Goal: Transaction & Acquisition: Purchase product/service

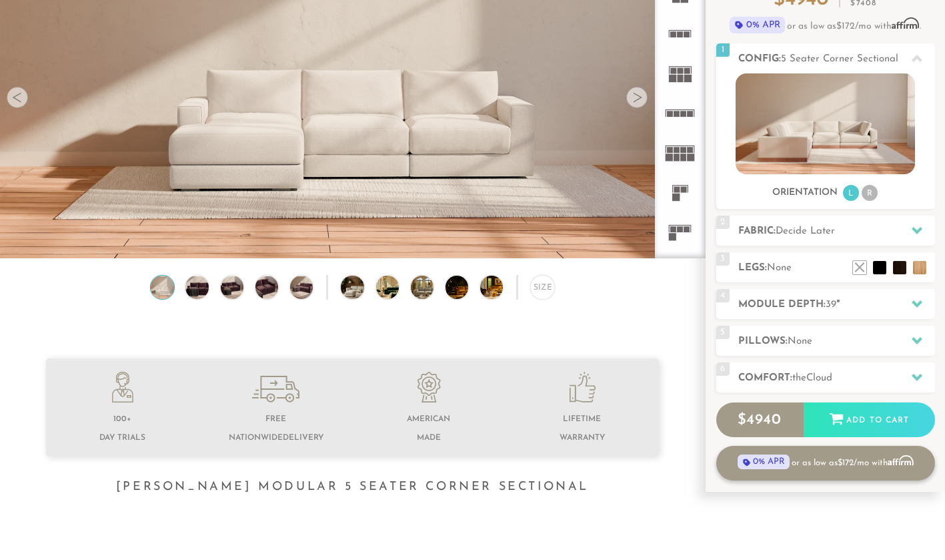
scroll to position [145, 0]
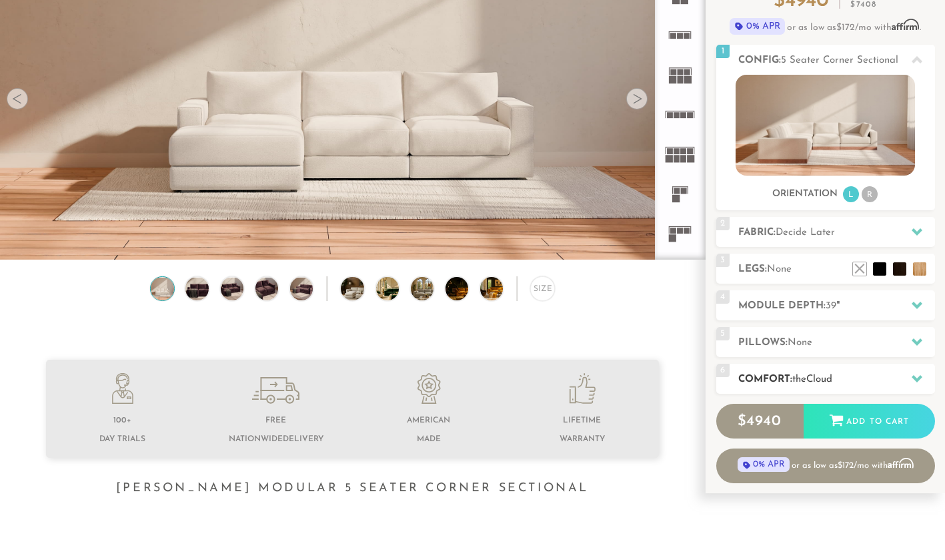
click at [792, 368] on div "6 Comfort: the Cloud soft" at bounding box center [825, 379] width 219 height 30
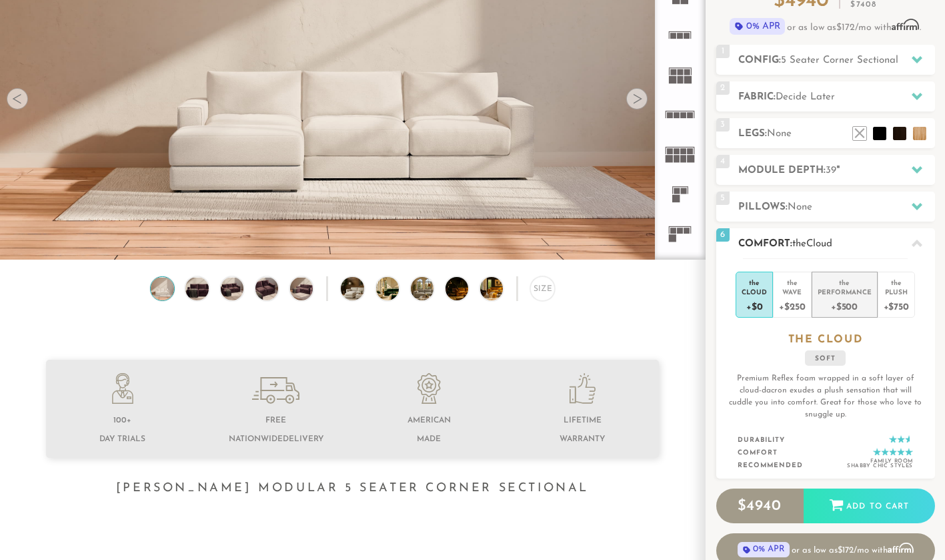
click at [853, 308] on div "+$500" at bounding box center [845, 305] width 54 height 19
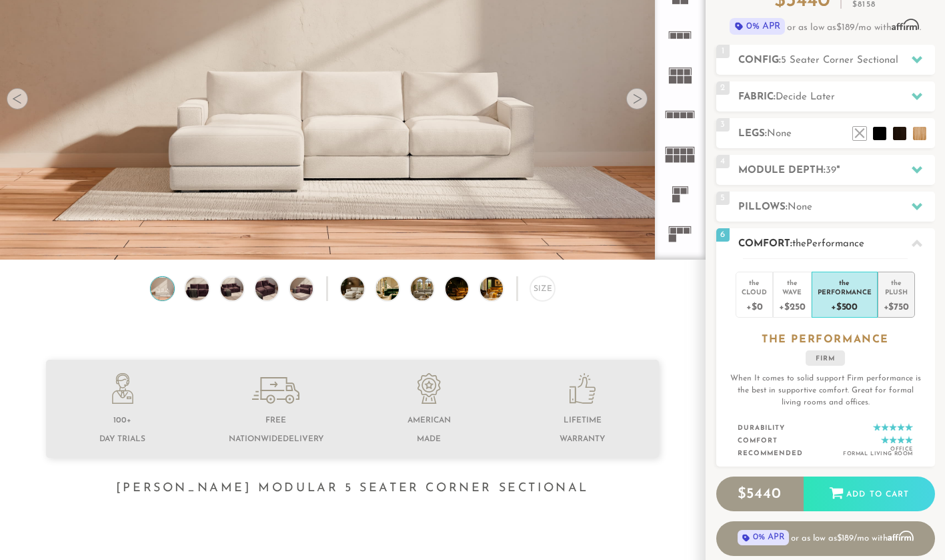
click at [885, 304] on div "+$750" at bounding box center [896, 305] width 25 height 19
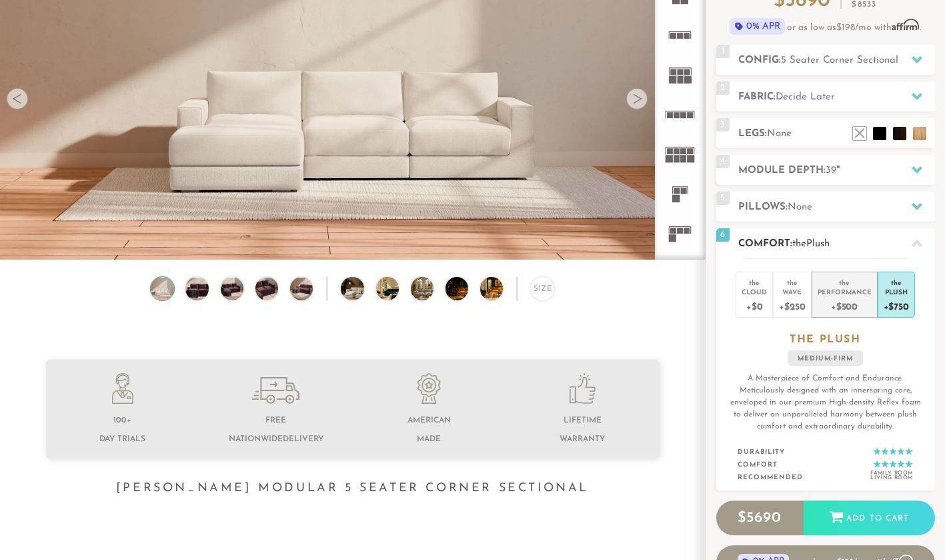
click at [865, 304] on div "+$500" at bounding box center [845, 305] width 54 height 19
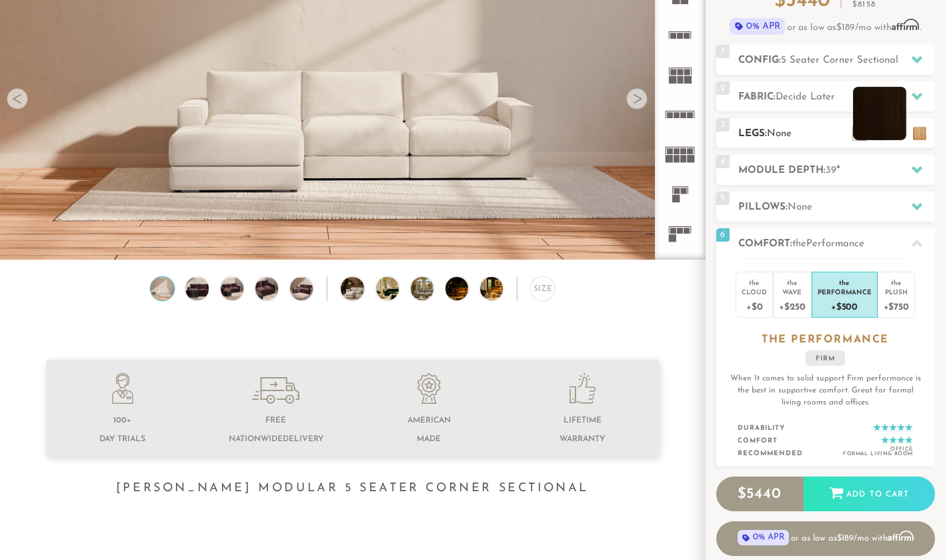
click at [883, 133] on li at bounding box center [879, 113] width 53 height 53
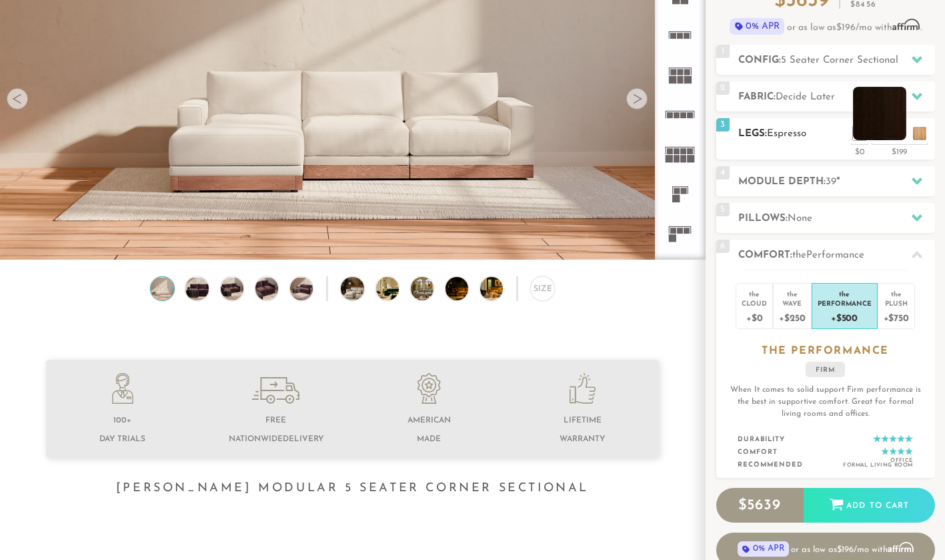
click at [896, 131] on li at bounding box center [879, 113] width 53 height 53
click at [876, 137] on li at bounding box center [859, 113] width 53 height 53
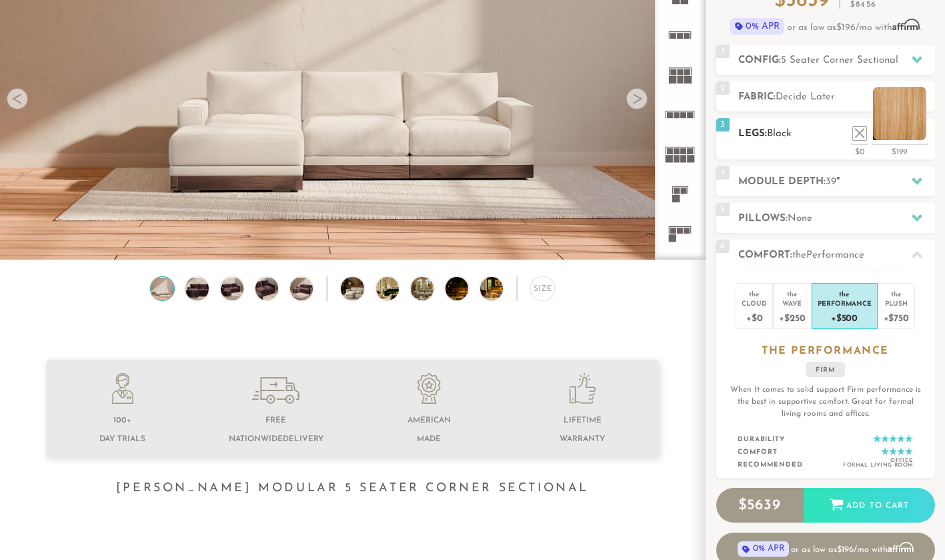
click at [920, 135] on li at bounding box center [899, 113] width 53 height 53
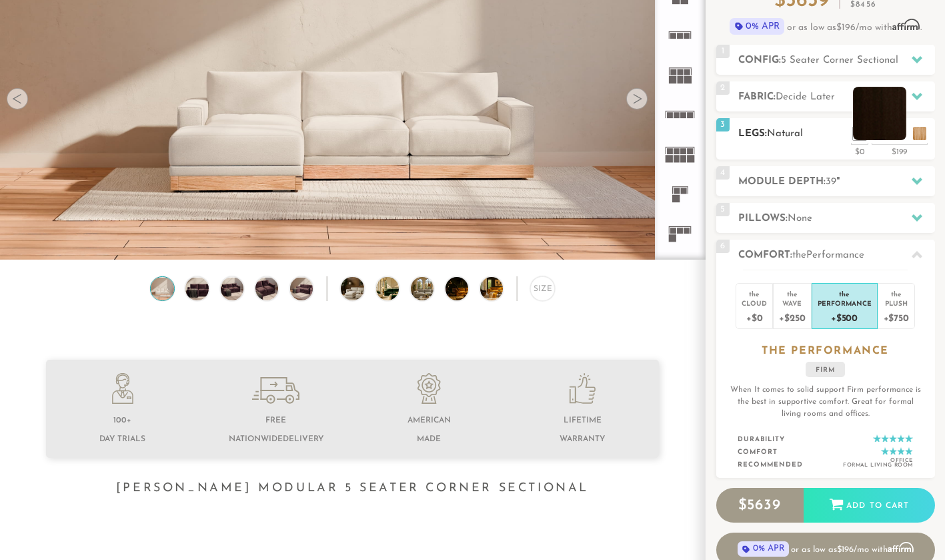
click at [901, 133] on li at bounding box center [879, 113] width 53 height 53
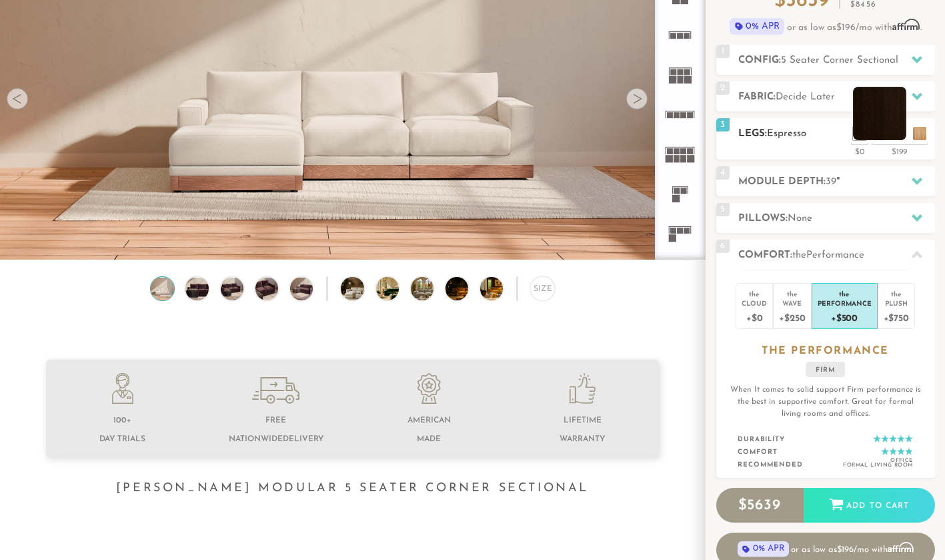
click at [897, 129] on li at bounding box center [879, 113] width 53 height 53
click at [863, 129] on li at bounding box center [859, 113] width 53 height 53
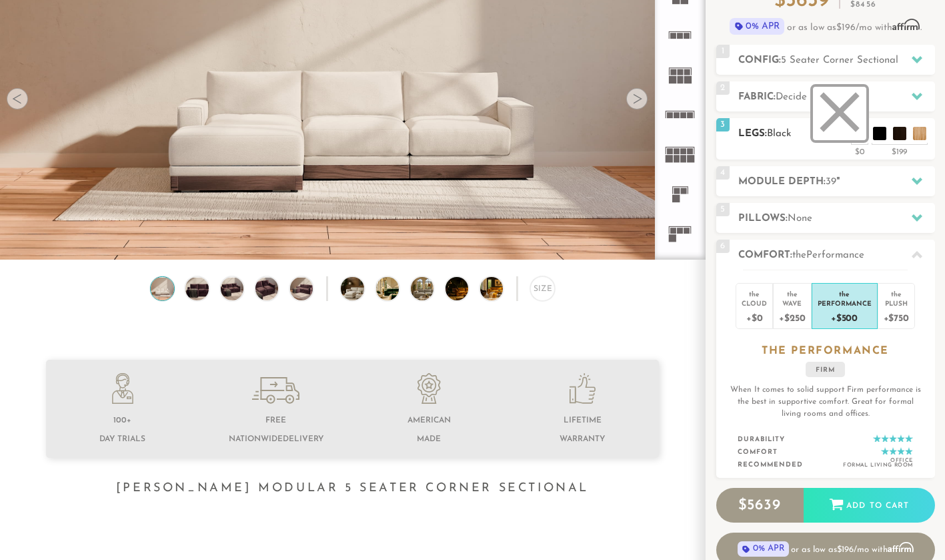
click at [855, 133] on li at bounding box center [839, 113] width 53 height 53
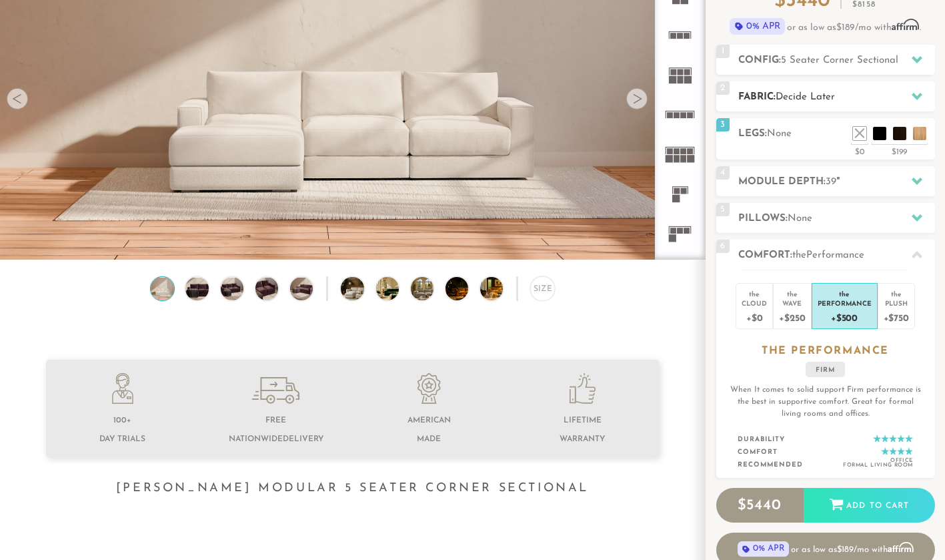
click at [833, 94] on span "Decide Later" at bounding box center [805, 97] width 59 height 10
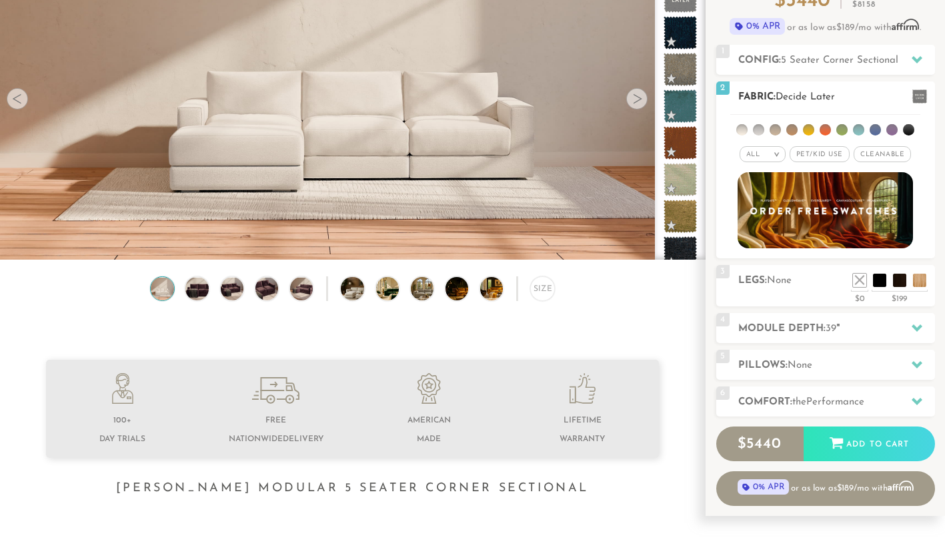
click at [773, 129] on li at bounding box center [775, 129] width 11 height 11
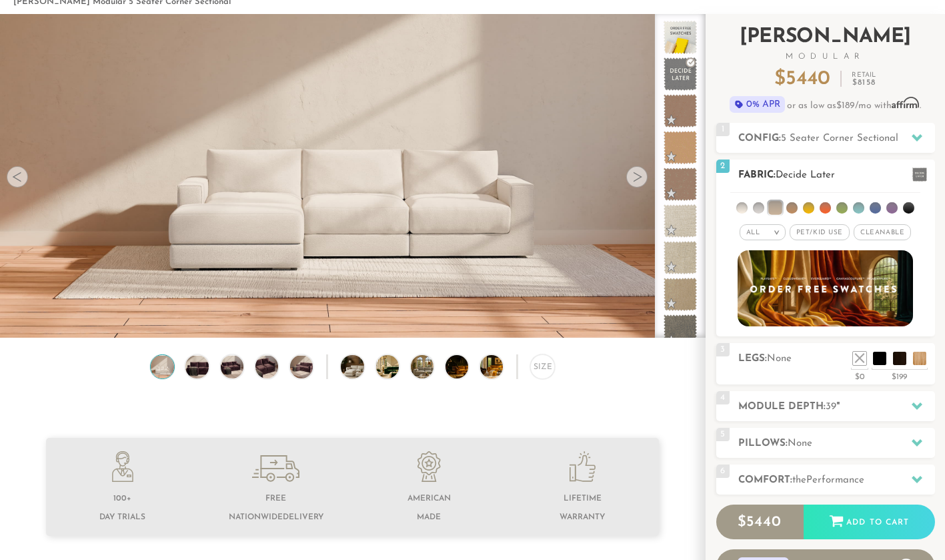
scroll to position [65, 0]
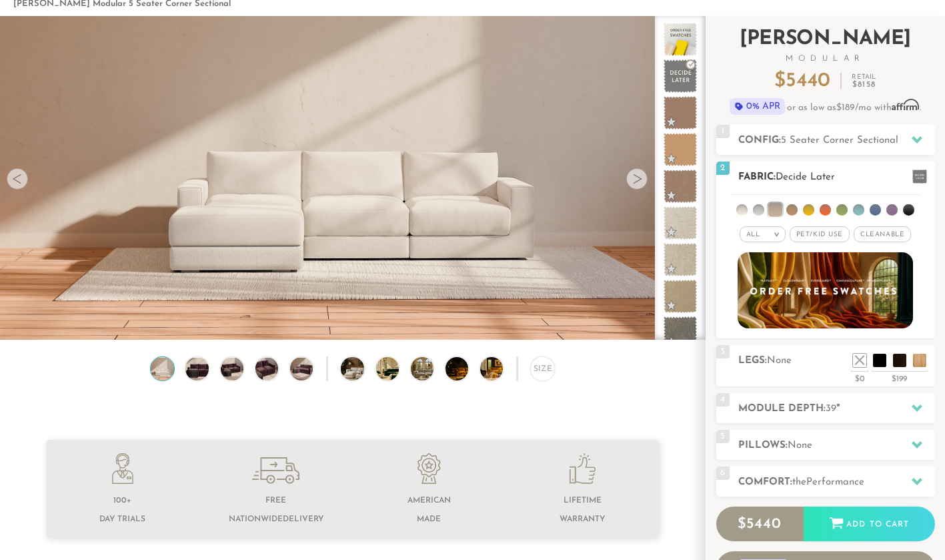
click at [791, 207] on li at bounding box center [792, 209] width 11 height 11
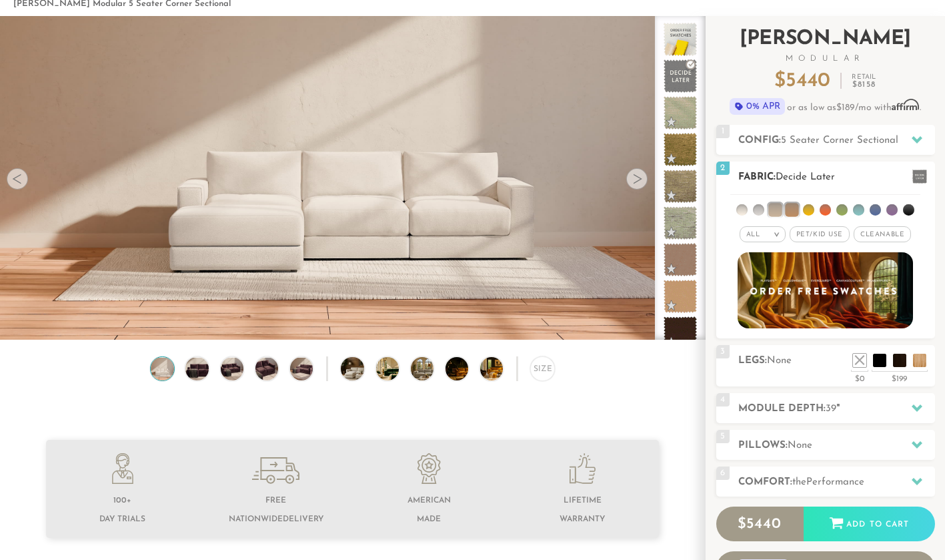
click at [807, 206] on li at bounding box center [808, 209] width 11 height 11
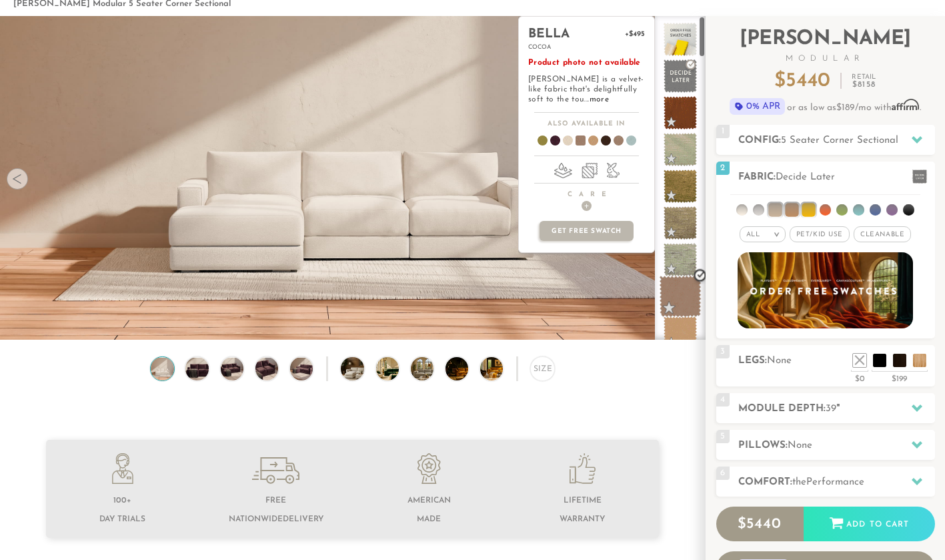
click at [686, 291] on span at bounding box center [681, 297] width 42 height 42
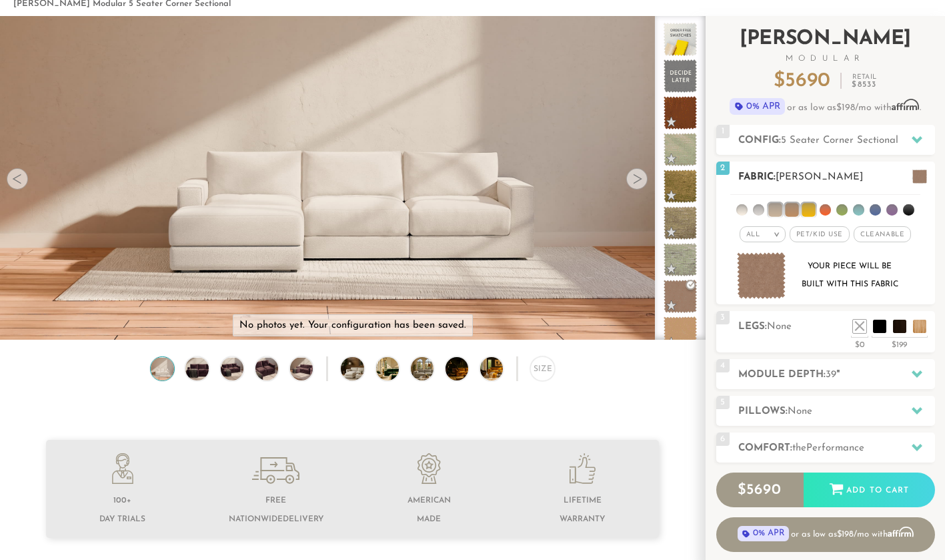
click at [835, 235] on span "Pet/Kid Use x" at bounding box center [820, 234] width 60 height 16
click at [893, 239] on span "Cleanable x" at bounding box center [887, 234] width 57 height 16
click at [813, 211] on li at bounding box center [808, 209] width 13 height 13
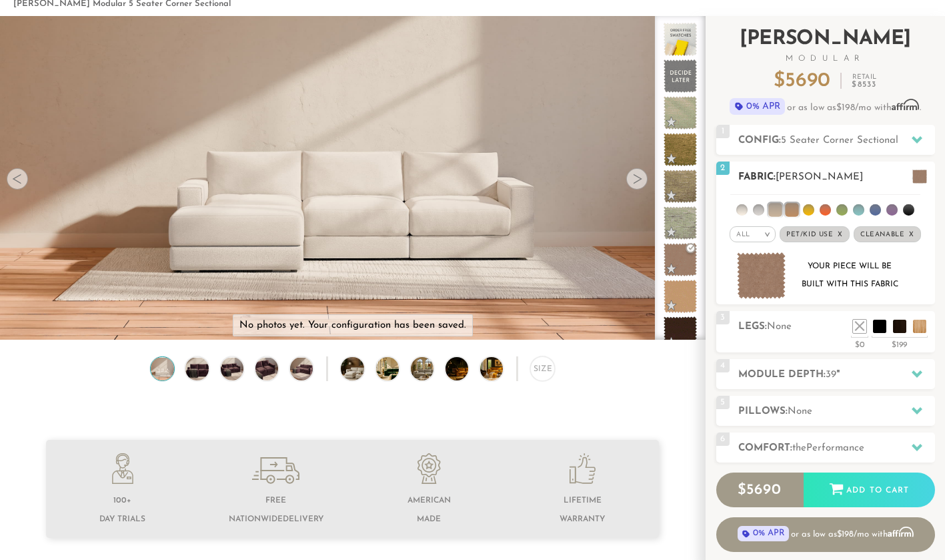
click at [799, 211] on li at bounding box center [791, 209] width 13 height 13
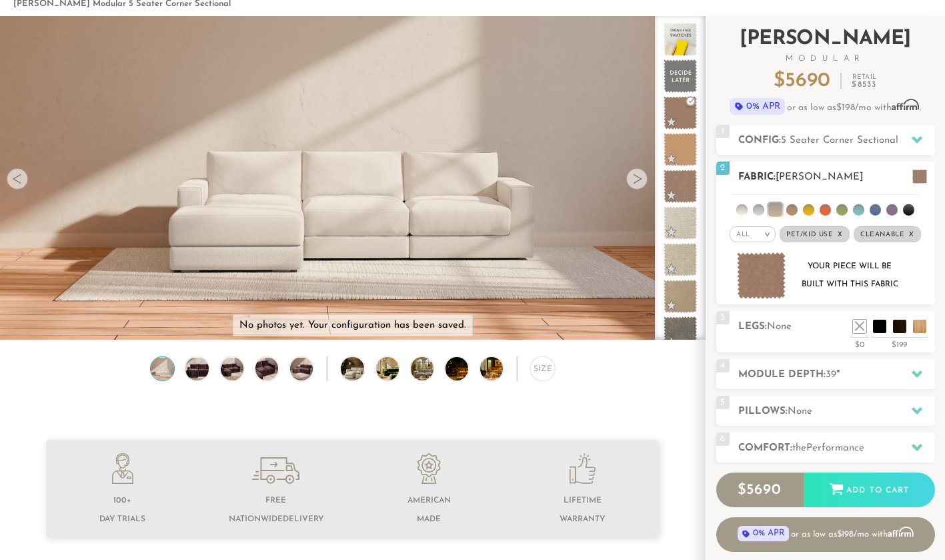
click at [780, 210] on li at bounding box center [775, 209] width 13 height 13
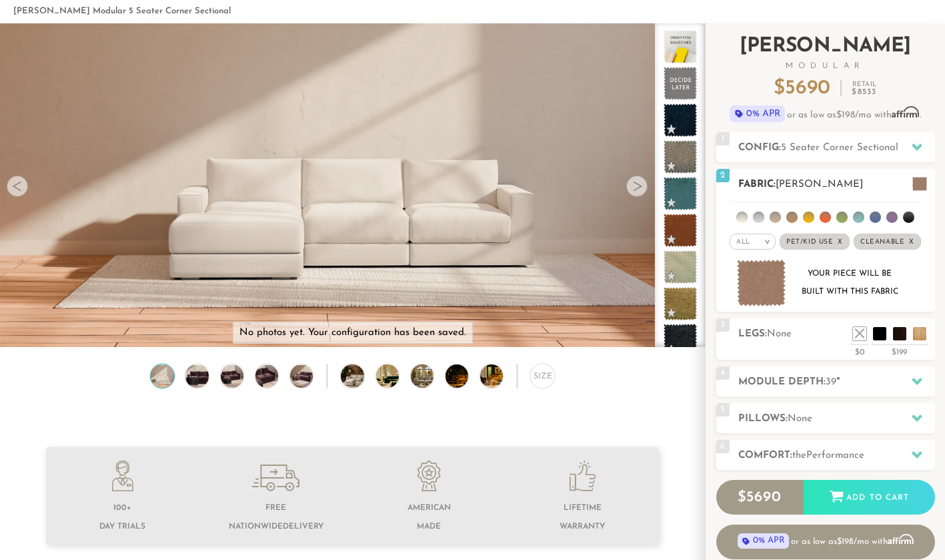
scroll to position [57, 0]
click at [881, 183] on h2 "Fabric: [PERSON_NAME]" at bounding box center [836, 184] width 197 height 15
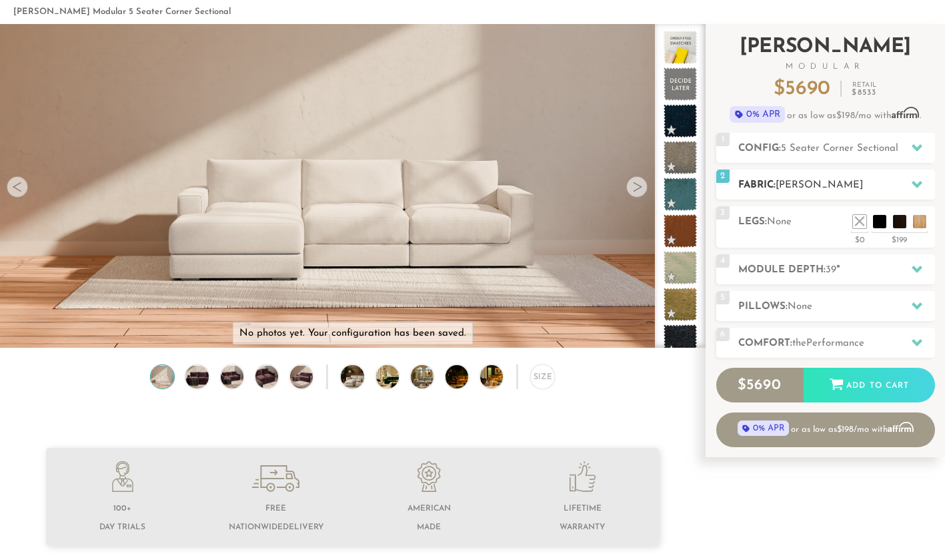
click at [881, 183] on h2 "Fabric: [PERSON_NAME]" at bounding box center [836, 184] width 197 height 15
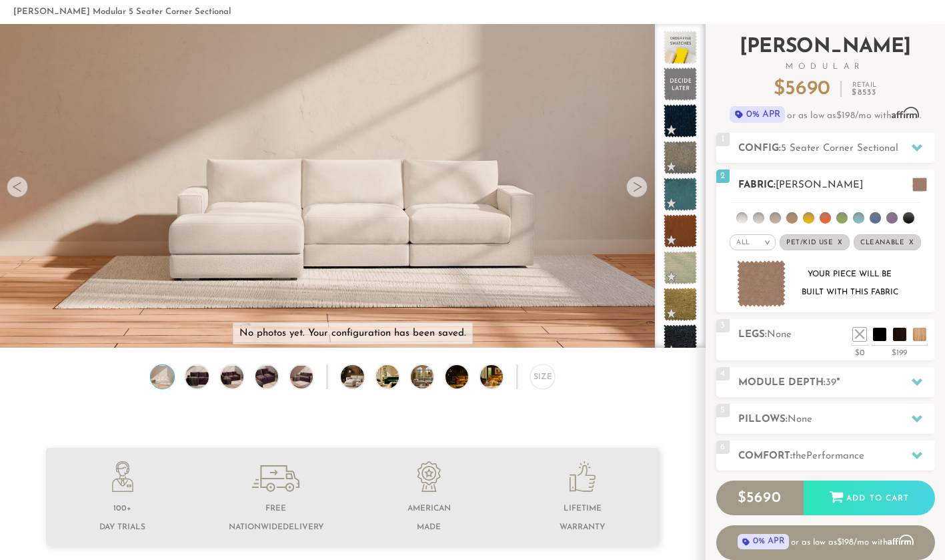
click at [919, 186] on span at bounding box center [920, 184] width 15 height 14
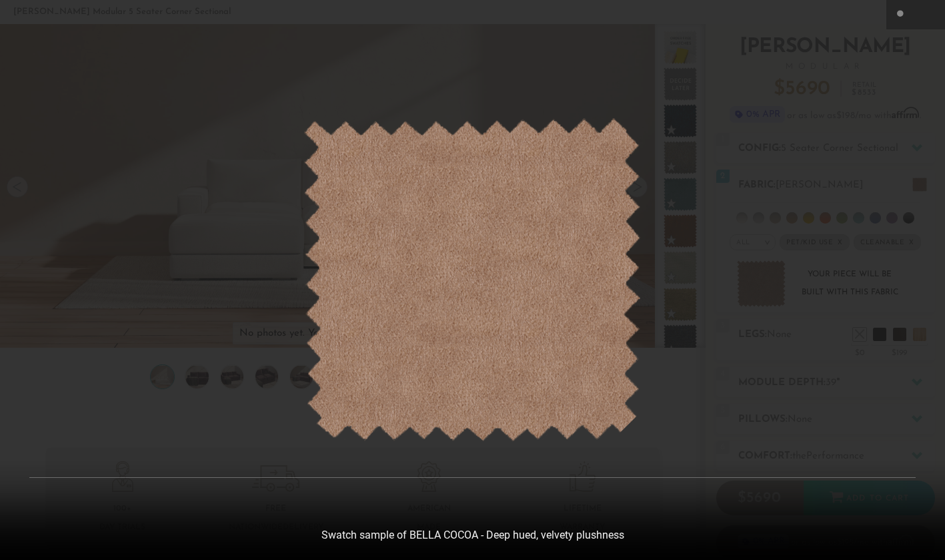
click at [493, 282] on img at bounding box center [473, 280] width 338 height 324
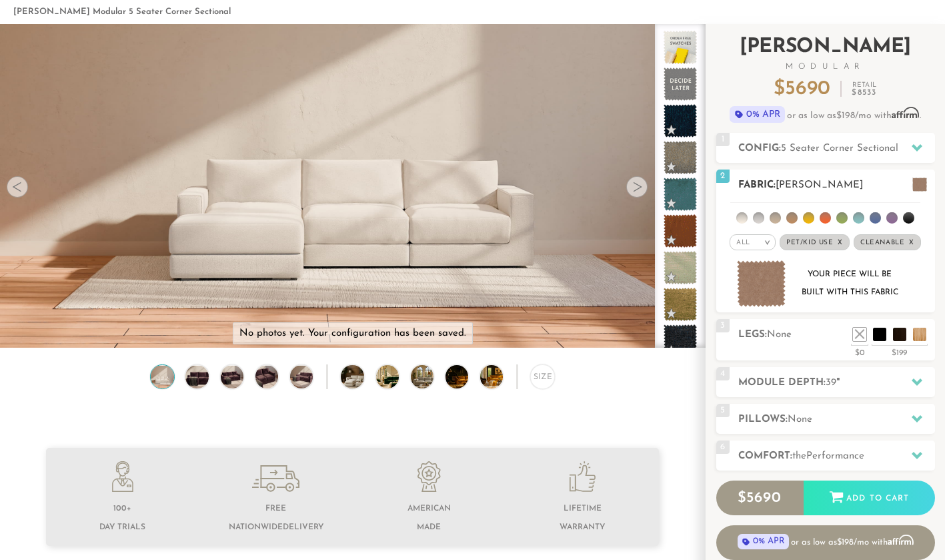
click at [775, 217] on li at bounding box center [775, 217] width 11 height 11
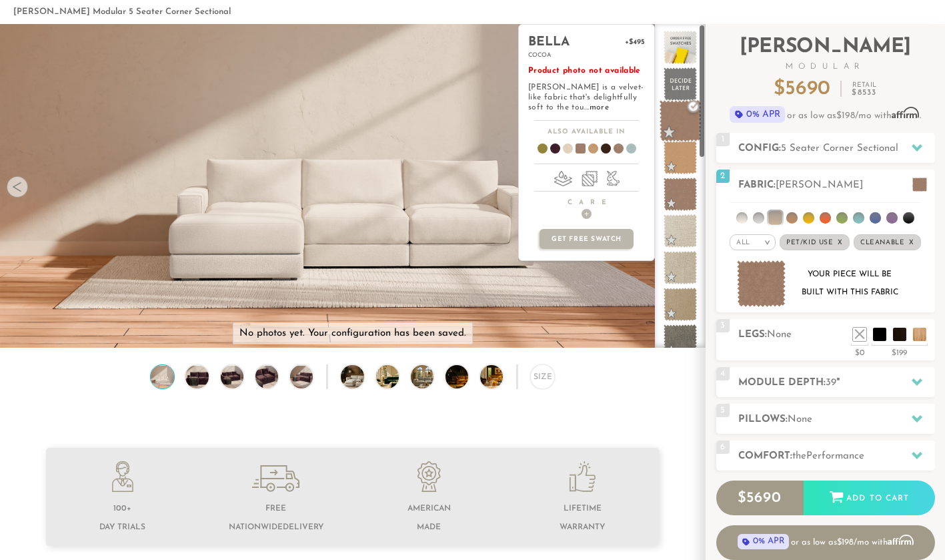
click at [690, 106] on span at bounding box center [681, 121] width 42 height 42
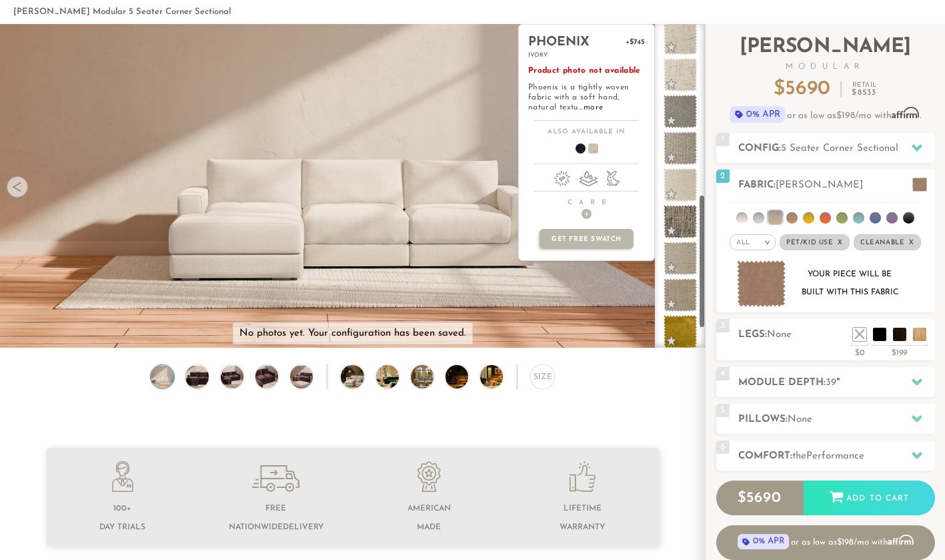
scroll to position [451, 0]
click at [680, 211] on span at bounding box center [681, 220] width 42 height 42
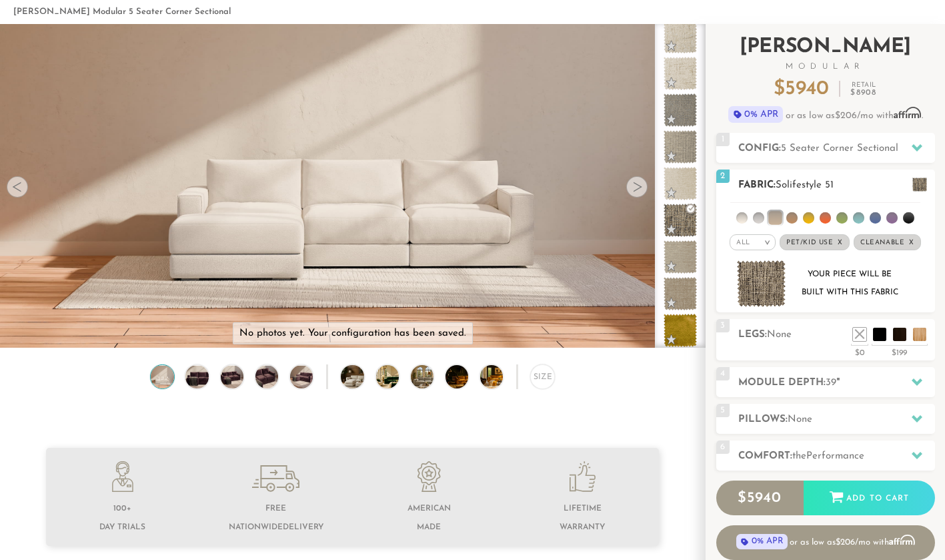
click at [767, 281] on img at bounding box center [761, 283] width 49 height 47
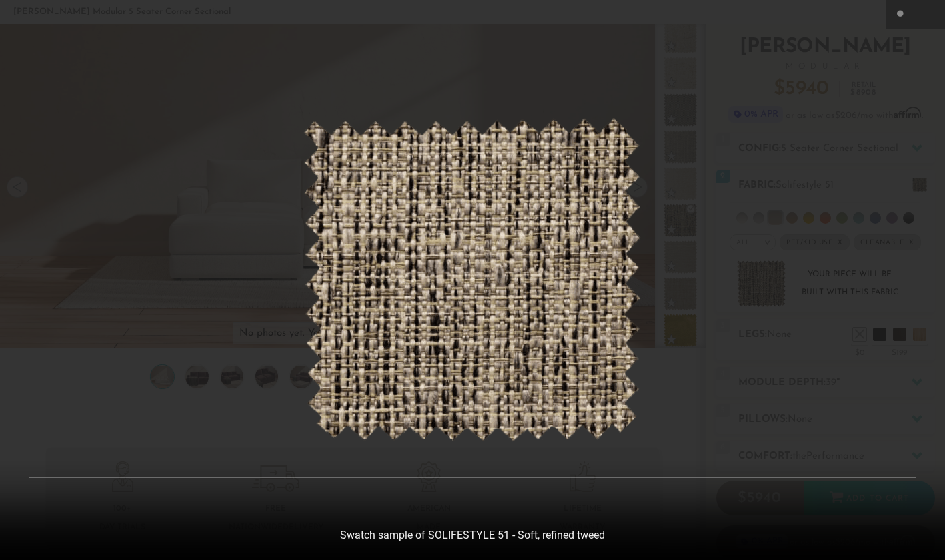
click at [526, 272] on img at bounding box center [473, 280] width 338 height 324
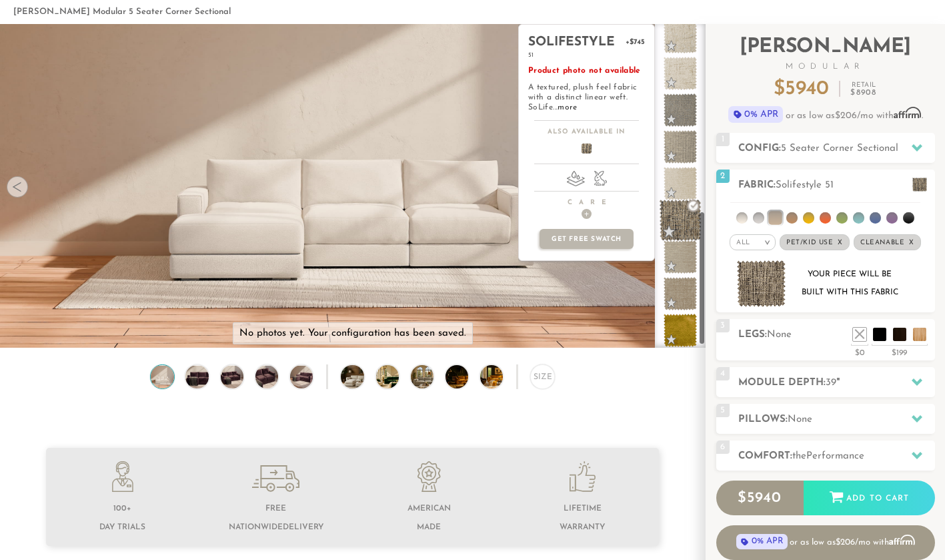
click at [692, 203] on span at bounding box center [681, 220] width 42 height 42
click at [684, 292] on span at bounding box center [681, 294] width 42 height 42
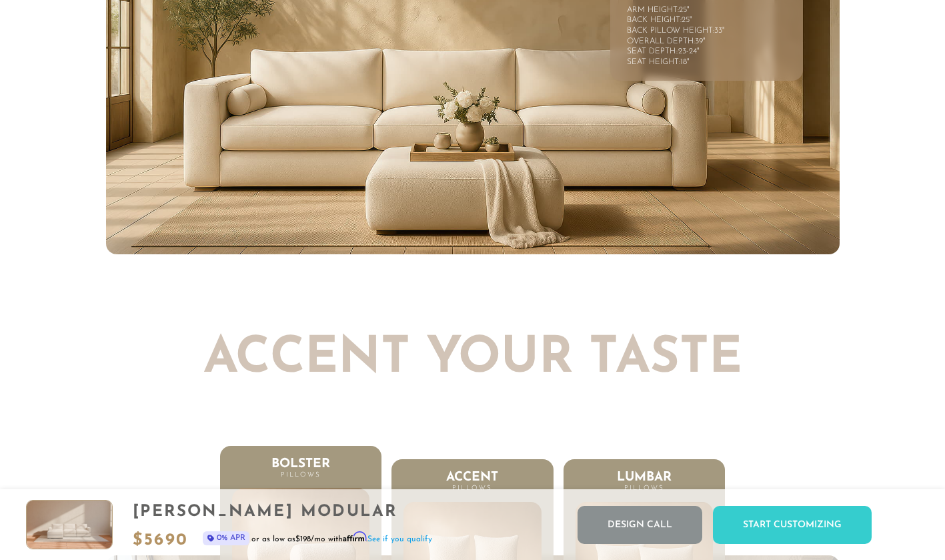
scroll to position [6133, 0]
